Goal: Task Accomplishment & Management: Use online tool/utility

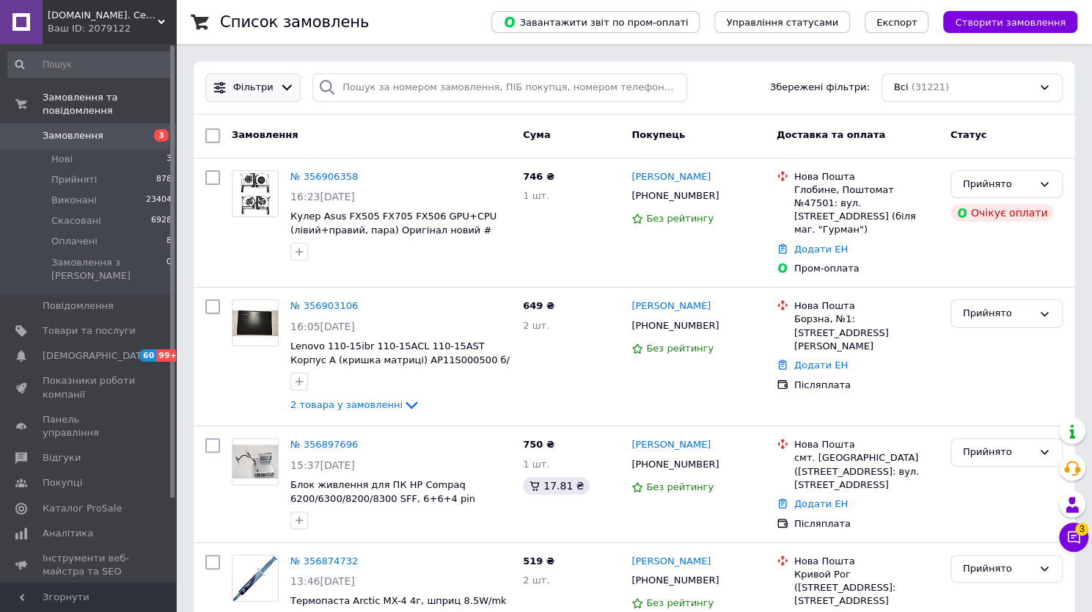
click at [247, 81] on span "Фільтри" at bounding box center [253, 88] width 40 height 14
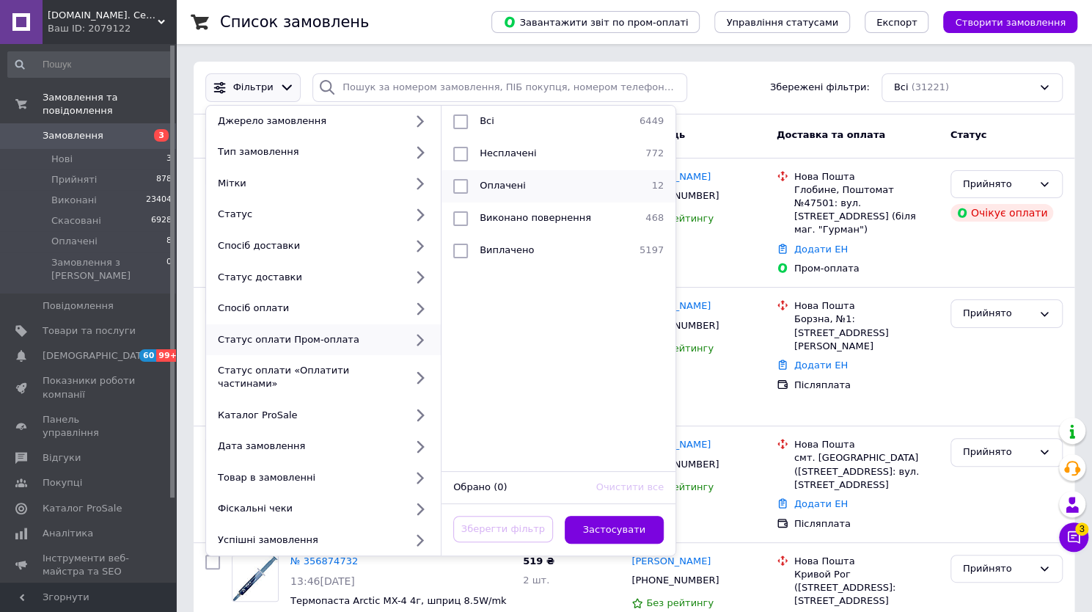
click at [516, 188] on span "Оплачені" at bounding box center [503, 185] width 46 height 11
checkbox input "true"
click at [502, 246] on span "Виплачено" at bounding box center [507, 249] width 54 height 11
checkbox input "true"
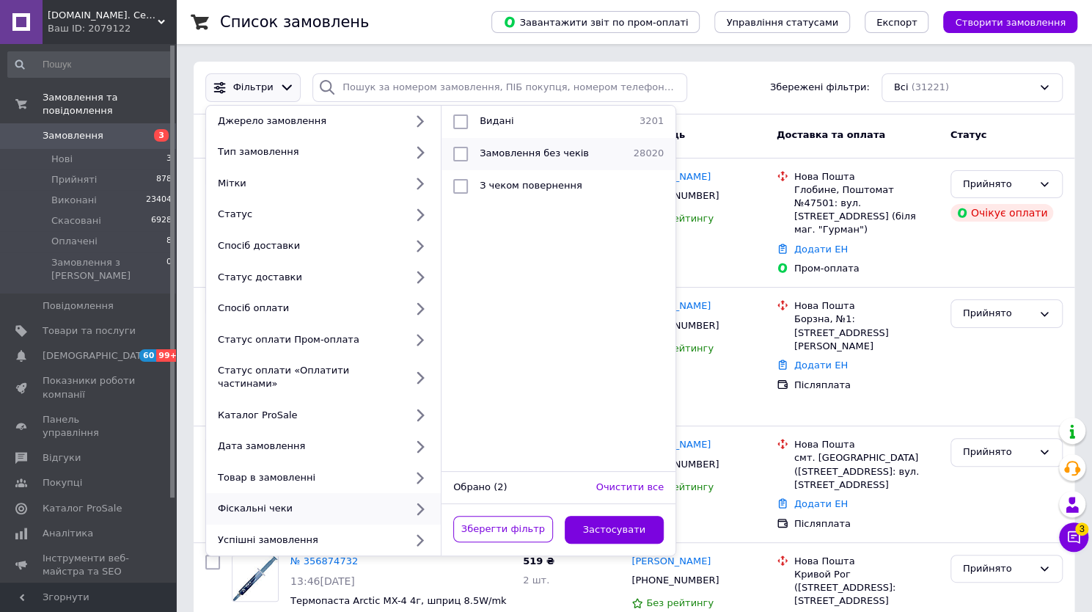
click at [553, 148] on span "Замовлення без чеків" at bounding box center [534, 152] width 109 height 11
checkbox input "true"
click at [615, 516] on button "Застосувати" at bounding box center [615, 530] width 100 height 29
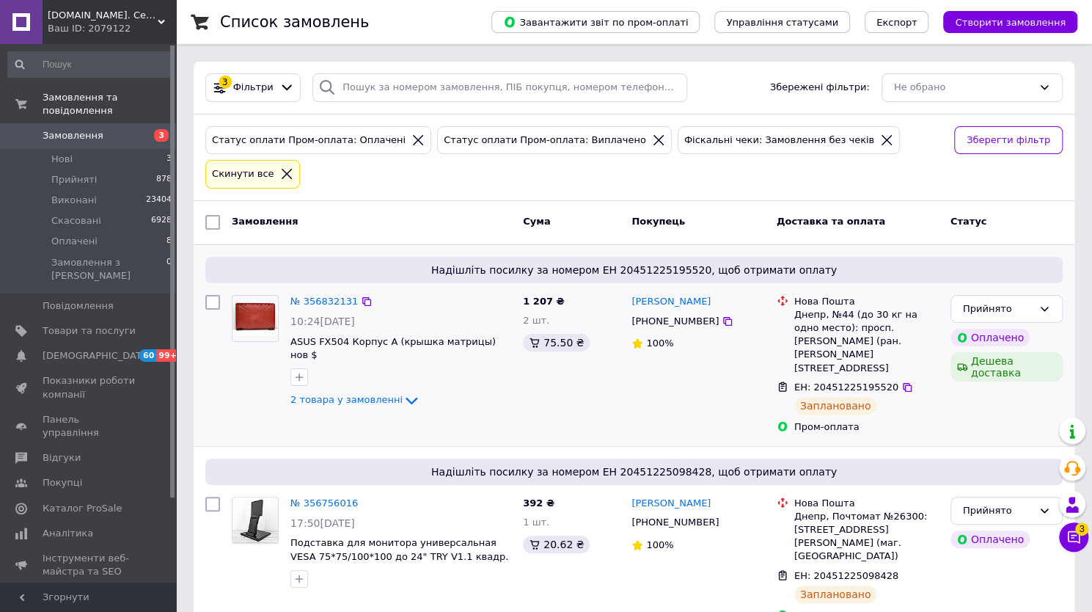
click at [210, 295] on input "checkbox" at bounding box center [212, 302] width 15 height 15
checkbox input "true"
click at [210, 496] on input "checkbox" at bounding box center [212, 503] width 15 height 15
checkbox input "true"
click span "Дії для 2 замовлень"
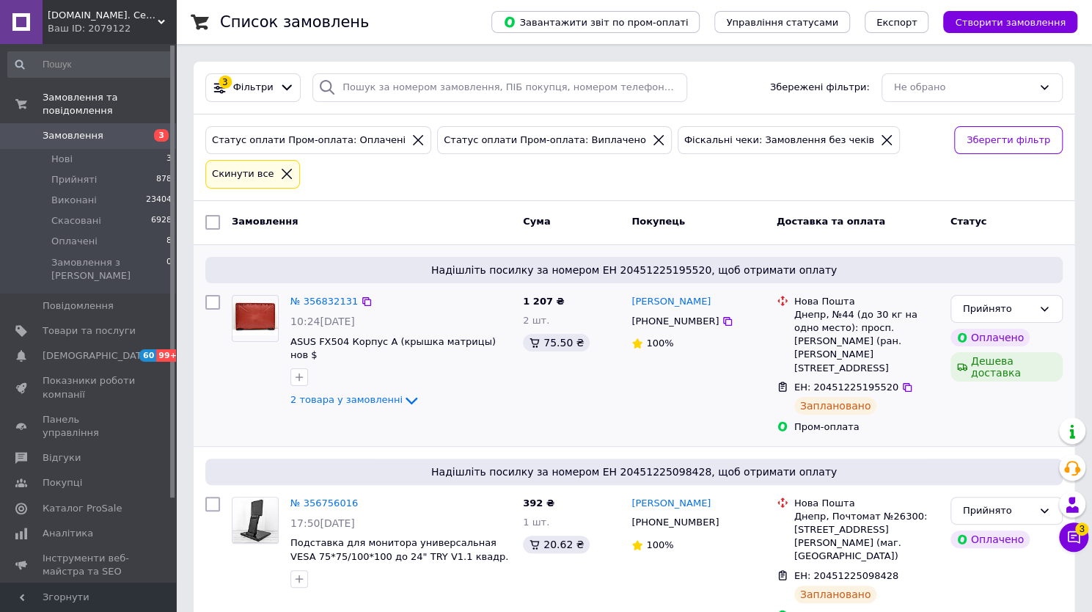
click span "Видати фіскальний чек"
checkbox input "true"
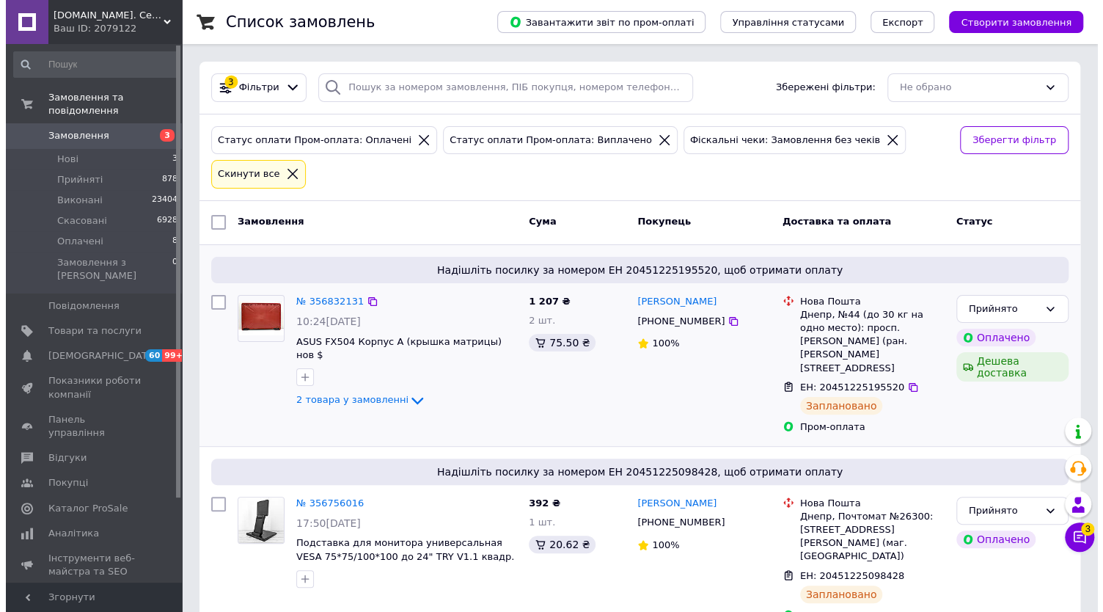
click label "Платіж RozetkaPay"
click input "Платіж RozetkaPay"
radio input "true"
click button "Вибрати"
checkbox input "true"
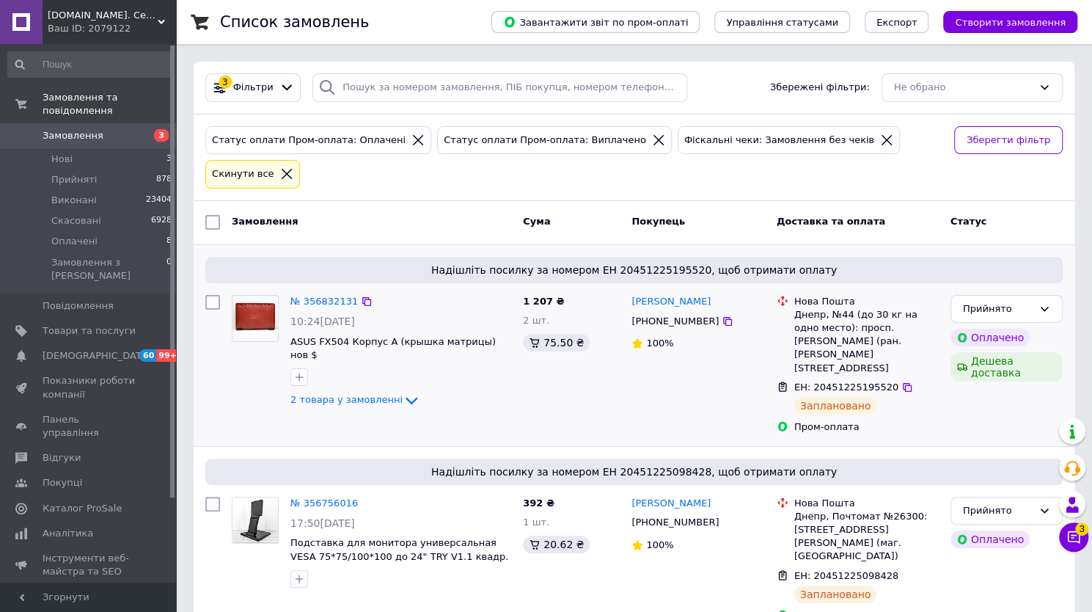
click at [58, 129] on span "Замовлення" at bounding box center [73, 135] width 61 height 13
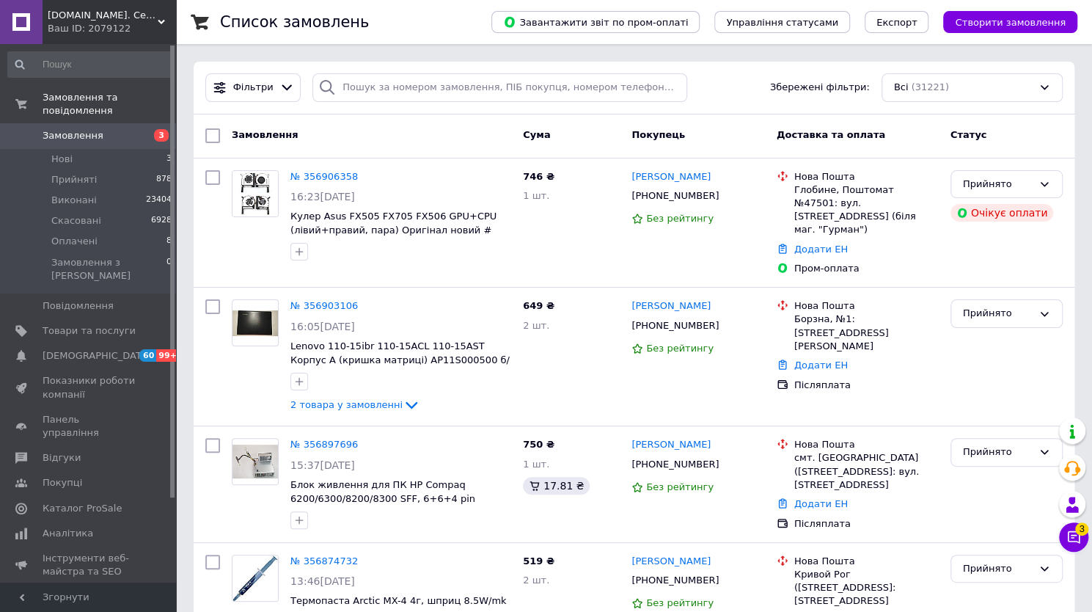
click at [67, 129] on span "Замовлення" at bounding box center [73, 135] width 61 height 13
click at [98, 14] on span "vortex.dp.ua. Сервісний центр, ремонт ноутбуків, комп'ютерів, комплектуючих, ск…" at bounding box center [103, 15] width 110 height 13
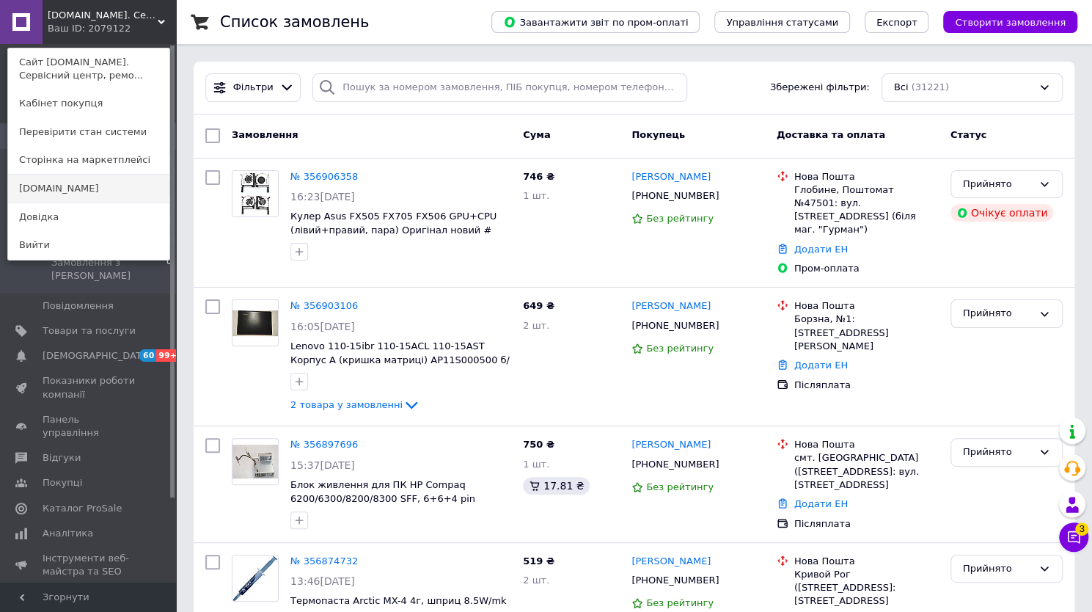
click at [66, 193] on link "[DOMAIN_NAME]" at bounding box center [88, 189] width 161 height 28
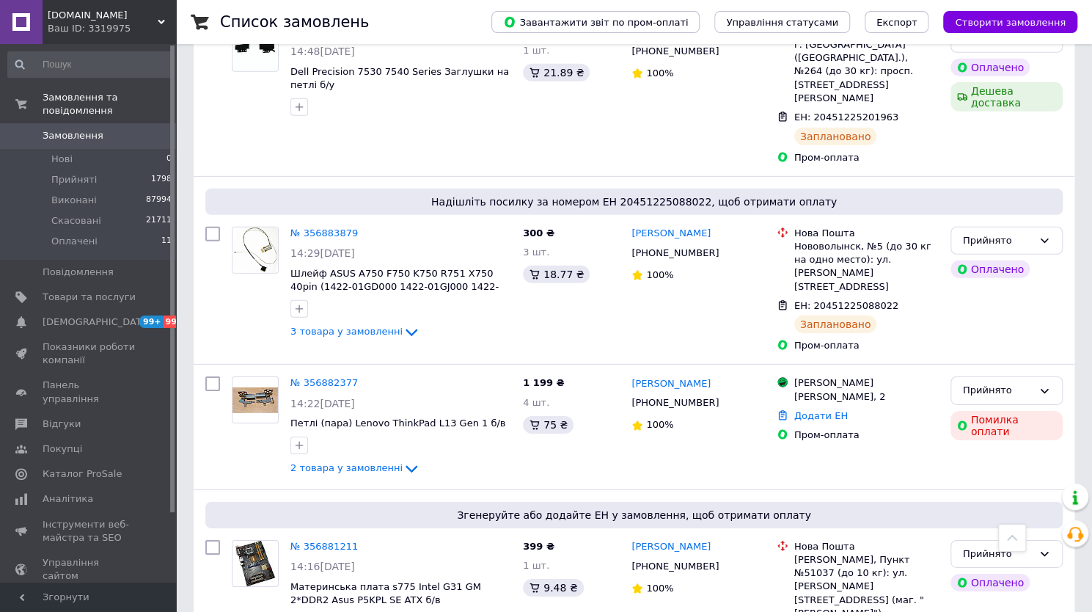
scroll to position [2568, 0]
